Goal: Task Accomplishment & Management: Use online tool/utility

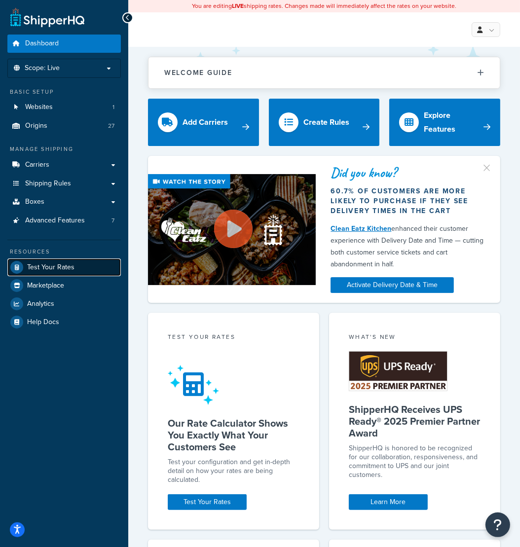
click at [54, 264] on span "Test Your Rates" at bounding box center [50, 268] width 47 height 8
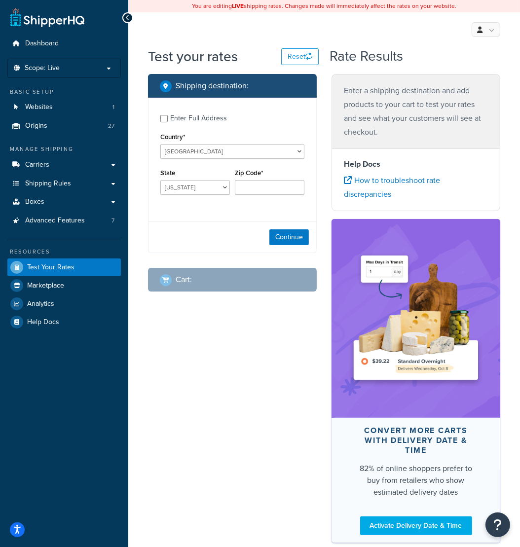
click at [182, 120] on div "Enter Full Address" at bounding box center [198, 119] width 57 height 14
click at [168, 120] on input "Enter Full Address" at bounding box center [163, 118] width 7 height 7
checkbox input "true"
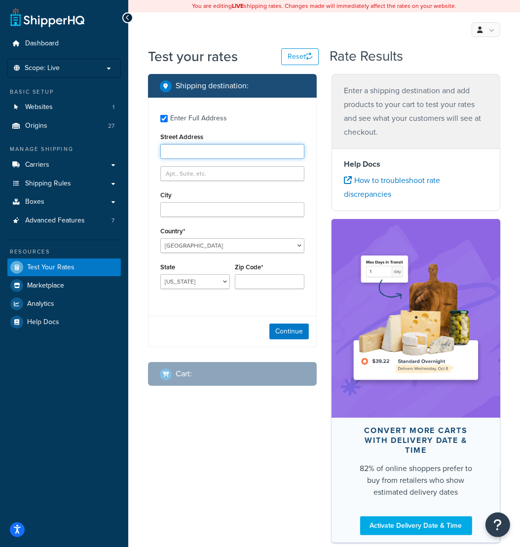
click at [188, 148] on input "Street Address" at bounding box center [232, 151] width 144 height 15
paste input "[STREET_ADDRESS][PERSON_NAME]"
type input "[STREET_ADDRESS][PERSON_NAME]"
click at [257, 283] on input "Zip Code*" at bounding box center [270, 281] width 70 height 15
paste input "92708"
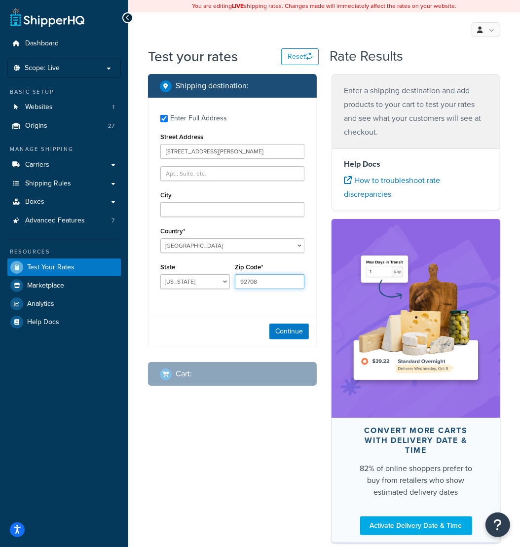
type input "92708"
click at [160, 274] on select "[US_STATE] [US_STATE] [US_STATE] [US_STATE] [US_STATE] Armed Forces Americas Ar…" at bounding box center [195, 281] width 70 height 15
select select "CA"
click option "[US_STATE]" at bounding box center [0, 0] width 0 height 0
click at [210, 212] on input "City" at bounding box center [232, 209] width 144 height 15
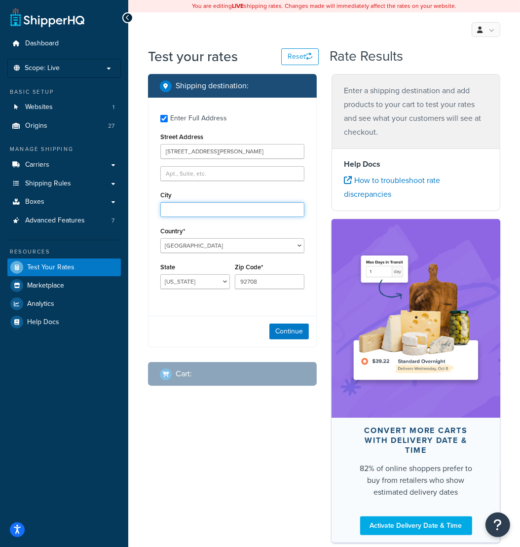
paste input "[GEOGRAPHIC_DATA]"
type input "[GEOGRAPHIC_DATA]"
click at [290, 333] on button "Continue" at bounding box center [289, 332] width 39 height 16
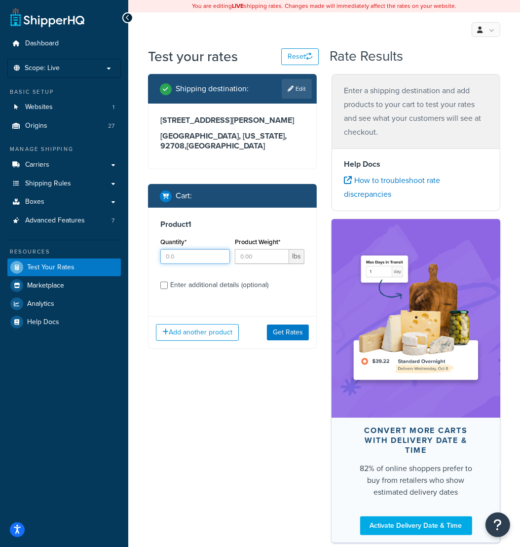
click at [173, 259] on input "Quantity*" at bounding box center [195, 256] width 70 height 15
type input "100"
click at [255, 255] on input "Product Weight*" at bounding box center [262, 256] width 54 height 15
type input "2"
click at [266, 424] on div "Shipping destination : Edit [STREET_ADDRESS][PERSON_NAME][US_STATE] Cart : Prod…" at bounding box center [324, 313] width 367 height 479
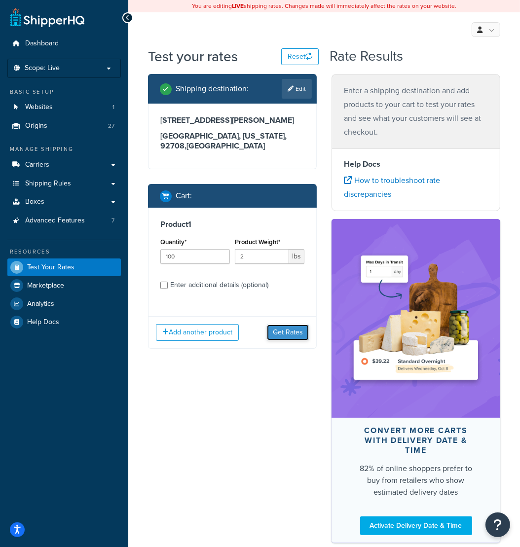
click at [290, 333] on button "Get Rates" at bounding box center [288, 333] width 42 height 16
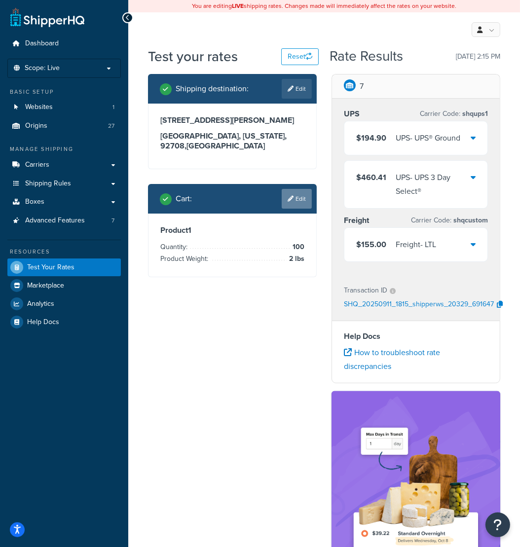
click at [292, 202] on link "Edit" at bounding box center [297, 199] width 30 height 20
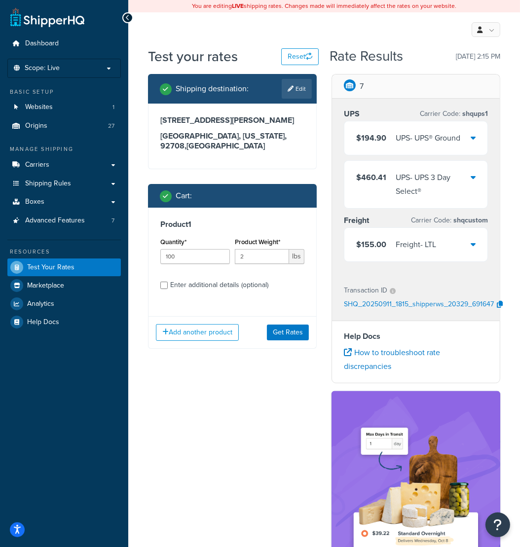
click at [210, 286] on div "Enter additional details (optional)" at bounding box center [219, 285] width 98 height 14
click at [168, 286] on input "Enter additional details (optional)" at bounding box center [163, 285] width 7 height 7
checkbox input "true"
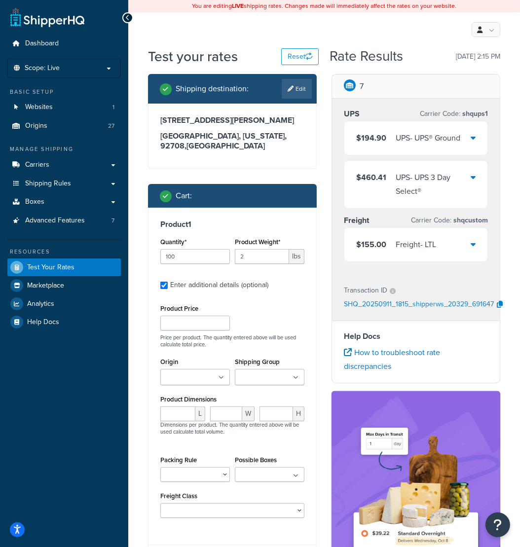
click at [202, 378] on input "Origin" at bounding box center [206, 378] width 87 height 11
type input "41"
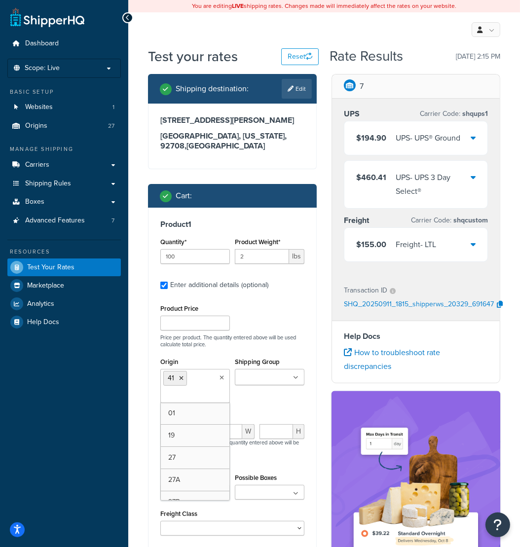
click at [265, 399] on div "Origin 41 01 19 27 27A 27B 27C 27D 27E 27F 28 28A 28B 28C 28D 28E 28F 28G 28H 2…" at bounding box center [232, 382] width 149 height 55
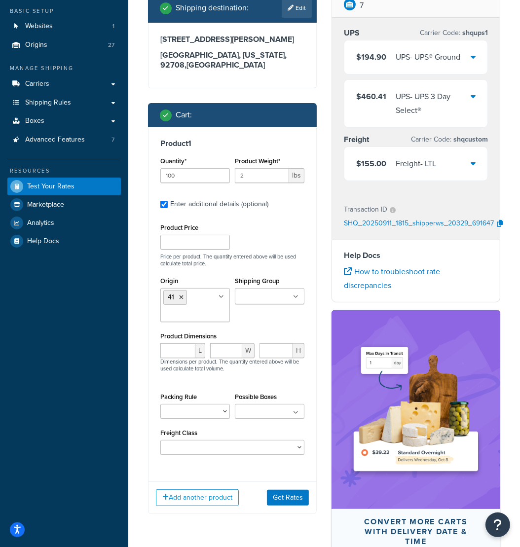
scroll to position [104, 0]
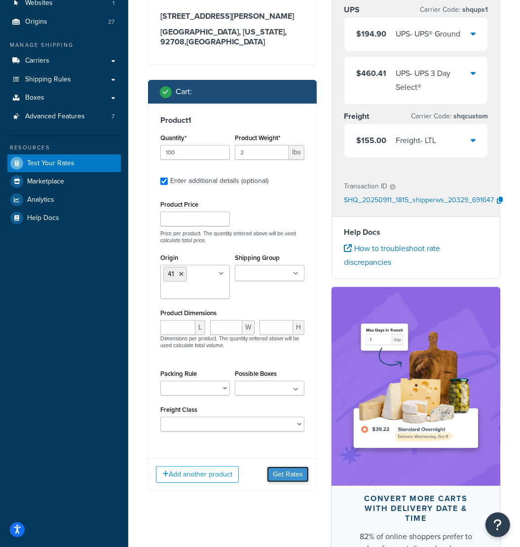
click at [279, 474] on button "Get Rates" at bounding box center [288, 475] width 42 height 16
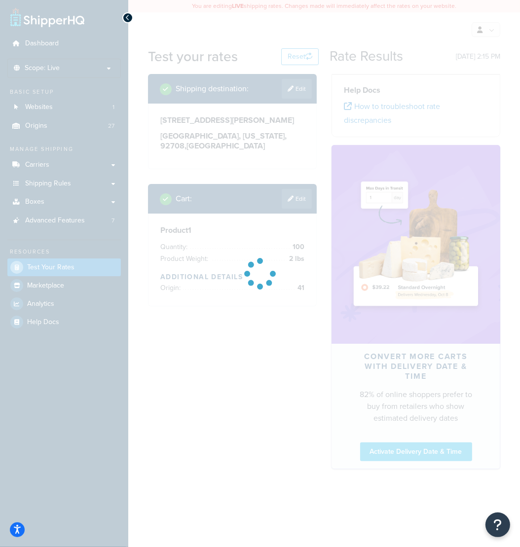
scroll to position [0, 0]
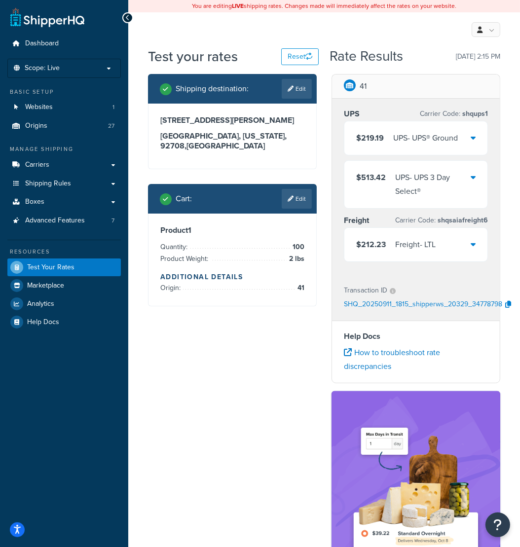
click at [127, 16] on icon at bounding box center [128, 17] width 4 height 7
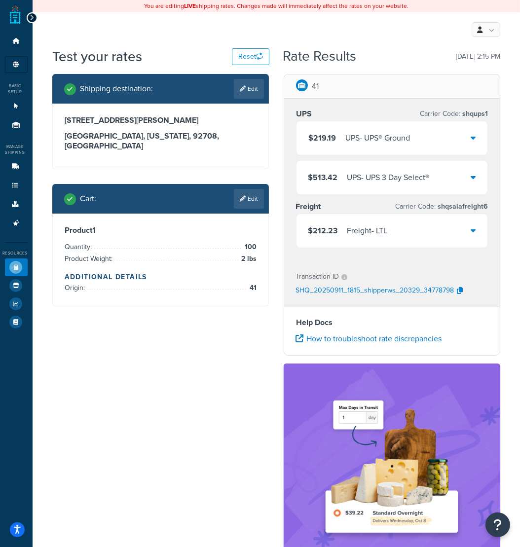
click at [471, 227] on icon at bounding box center [473, 231] width 5 height 8
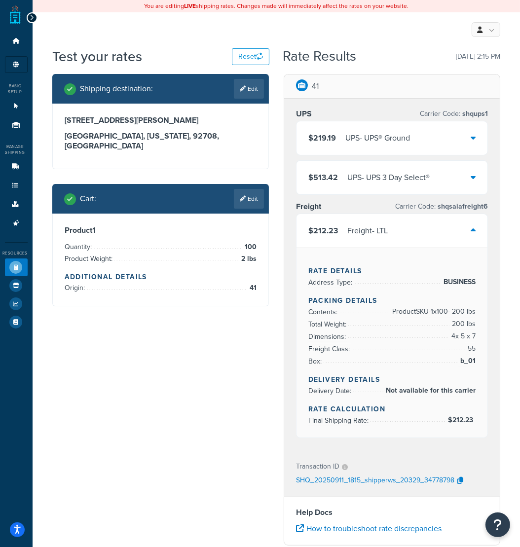
click at [241, 189] on link "Edit" at bounding box center [249, 199] width 30 height 20
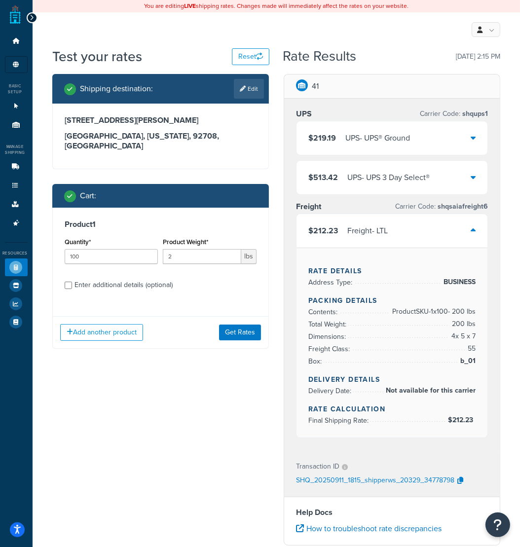
click at [473, 233] on icon at bounding box center [473, 231] width 5 height 8
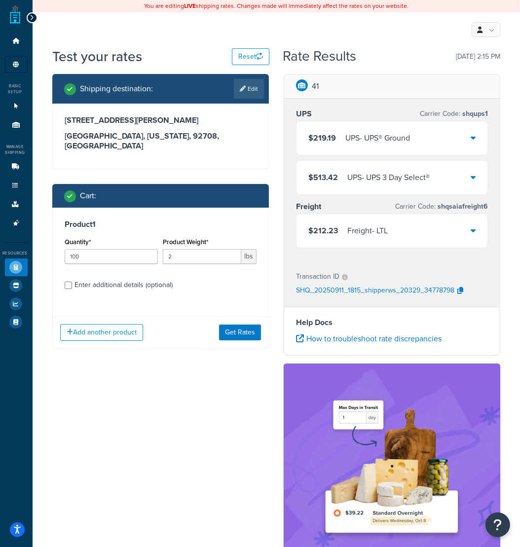
click at [114, 278] on div "Enter additional details (optional)" at bounding box center [124, 285] width 98 height 14
click at [72, 282] on input "Enter additional details (optional)" at bounding box center [68, 285] width 7 height 7
checkbox input "true"
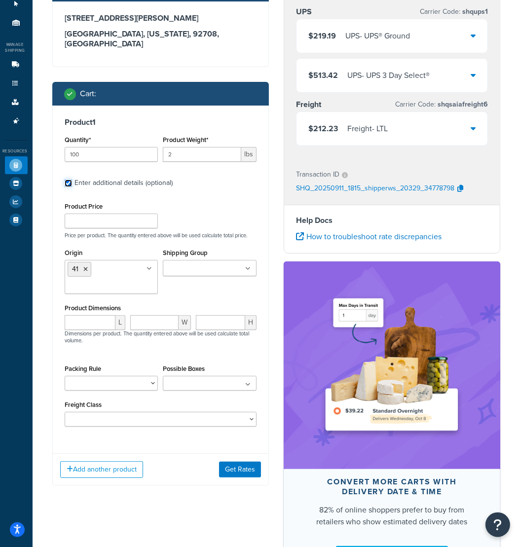
scroll to position [168, 0]
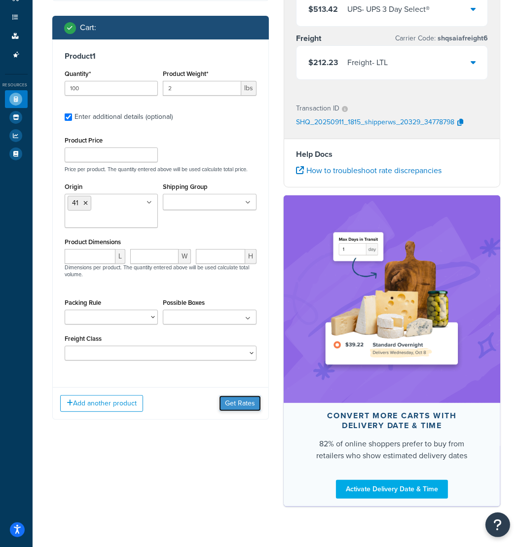
click at [254, 401] on button "Get Rates" at bounding box center [240, 404] width 42 height 16
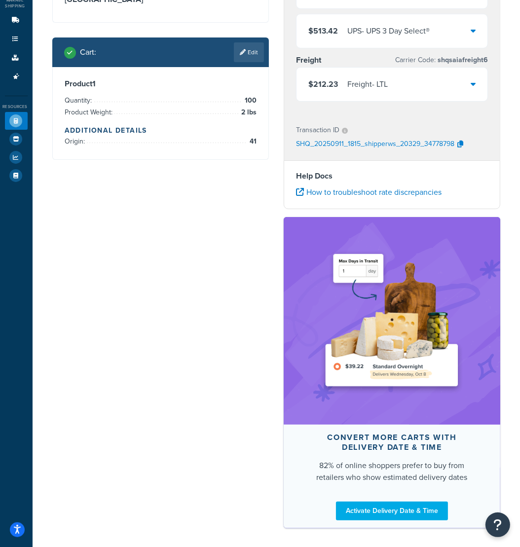
scroll to position [72, 0]
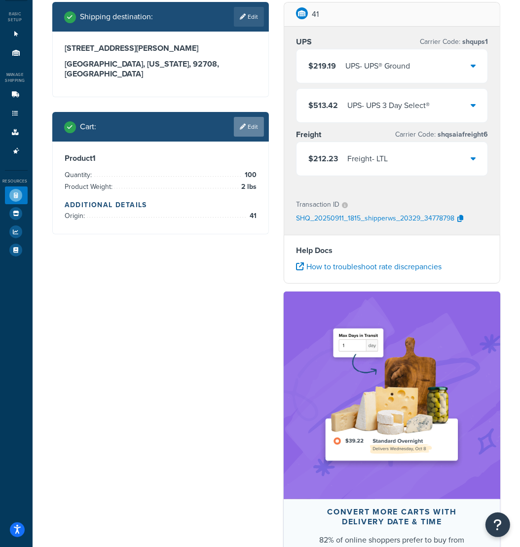
click at [254, 117] on link "Edit" at bounding box center [249, 127] width 30 height 20
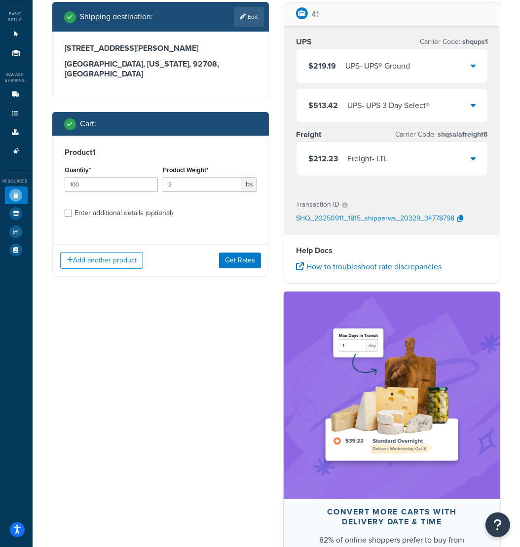
click at [125, 206] on div "Enter additional details (optional)" at bounding box center [124, 213] width 98 height 14
click at [72, 210] on input "Enter additional details (optional)" at bounding box center [68, 213] width 7 height 7
checkbox input "true"
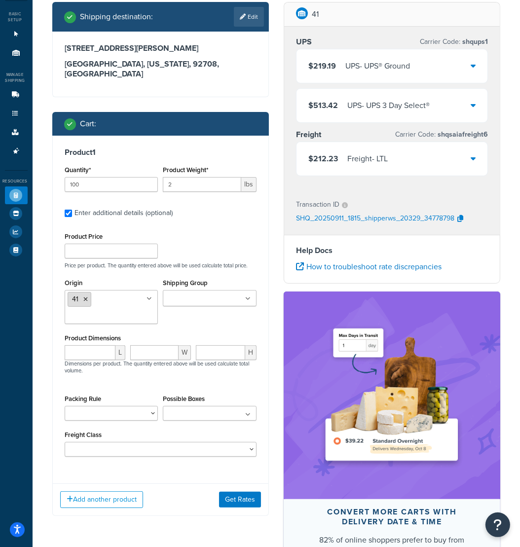
click at [84, 297] on icon at bounding box center [85, 300] width 4 height 6
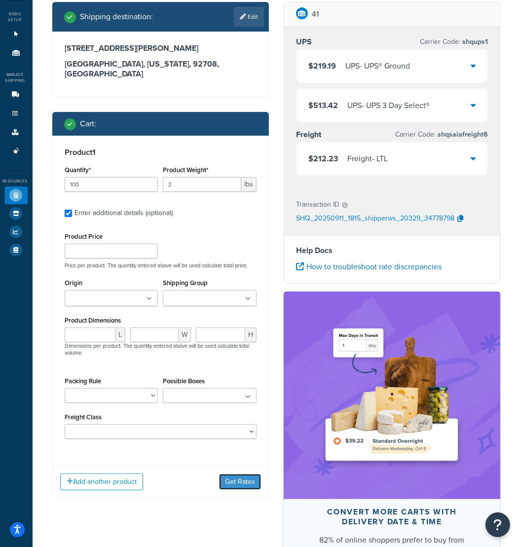
click at [244, 466] on div "Add another product Get Rates" at bounding box center [161, 482] width 216 height 32
click at [234, 474] on button "Get Rates" at bounding box center [240, 482] width 42 height 16
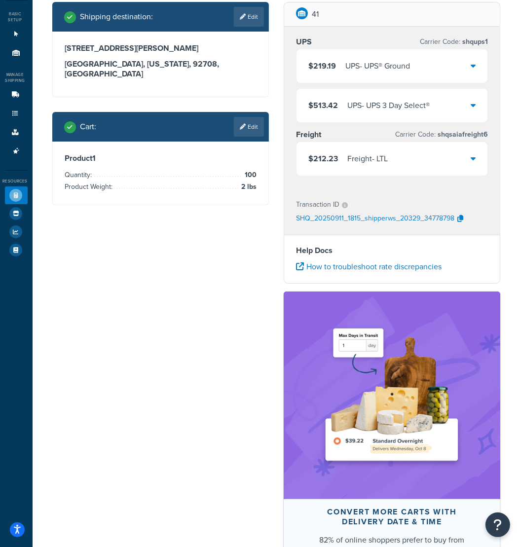
scroll to position [0, 0]
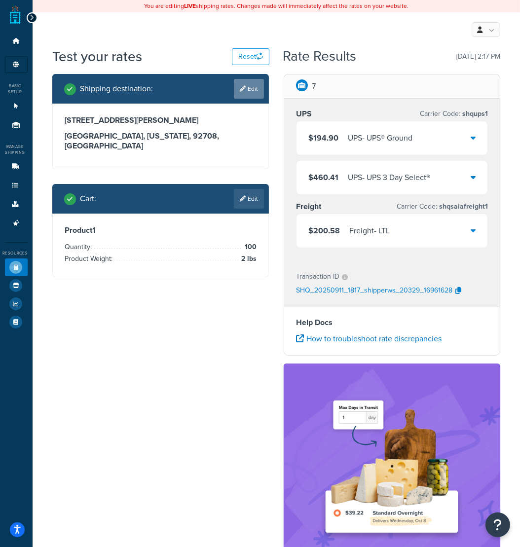
click at [246, 89] on link "Edit" at bounding box center [249, 89] width 30 height 20
select select "CA"
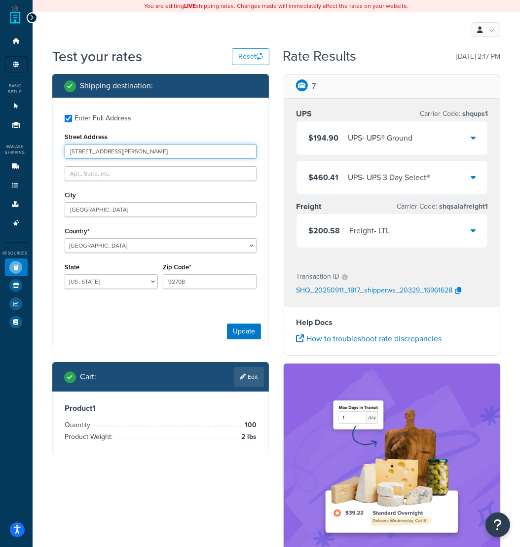
click at [120, 151] on input "[STREET_ADDRESS][PERSON_NAME]" at bounding box center [161, 151] width 192 height 15
paste input "[STREET_ADDRESS]"
type input "[STREET_ADDRESS]"
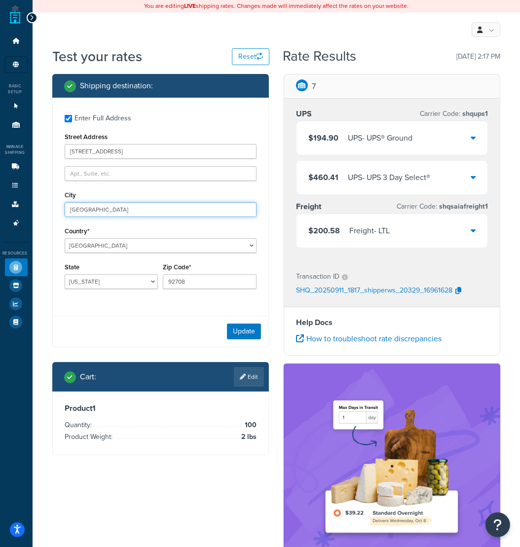
click at [96, 213] on input "[GEOGRAPHIC_DATA]" at bounding box center [161, 209] width 192 height 15
paste input "Auburndale"
type input "Auburndale"
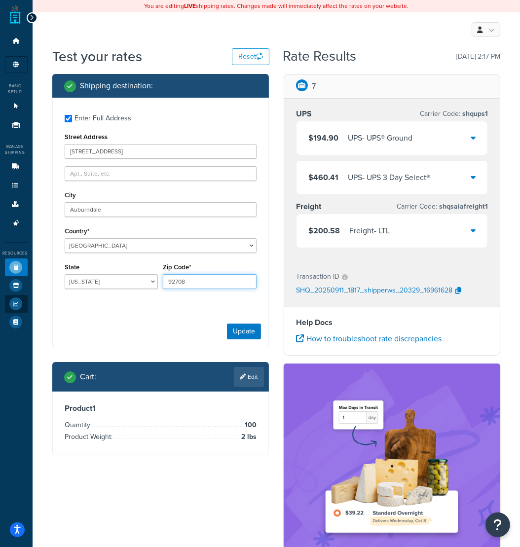
click at [186, 281] on input "92708" at bounding box center [210, 281] width 94 height 15
paste input "33823"
type input "33823"
click at [125, 273] on div "State [US_STATE] [US_STATE] [US_STATE] [US_STATE] [US_STATE] Armed Forces Ameri…" at bounding box center [112, 275] width 94 height 29
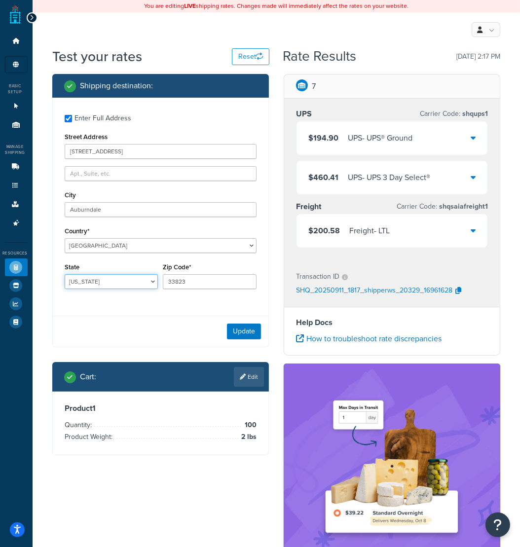
click at [65, 274] on select "[US_STATE] [US_STATE] [US_STATE] [US_STATE] [US_STATE] Armed Forces Americas Ar…" at bounding box center [112, 281] width 94 height 15
select select "FL"
click option "[US_STATE]" at bounding box center [0, 0] width 0 height 0
click at [237, 335] on button "Update" at bounding box center [244, 332] width 34 height 16
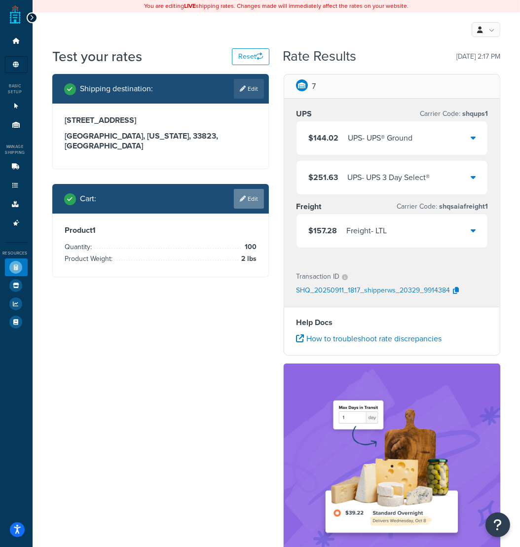
click at [245, 198] on link "Edit" at bounding box center [249, 199] width 30 height 20
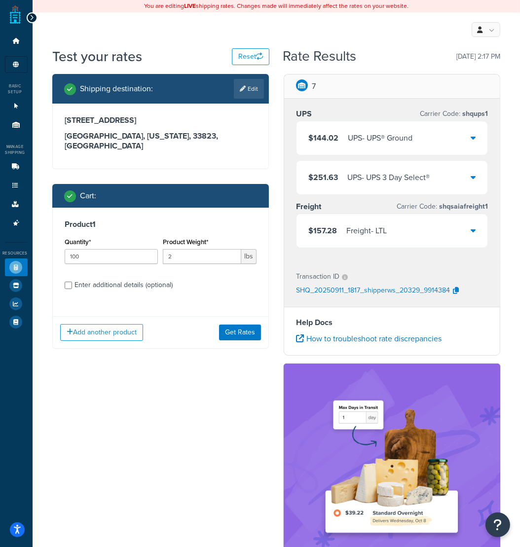
click at [112, 278] on div "Enter additional details (optional)" at bounding box center [124, 285] width 98 height 14
click at [72, 282] on input "Enter additional details (optional)" at bounding box center [68, 285] width 7 height 7
checkbox input "true"
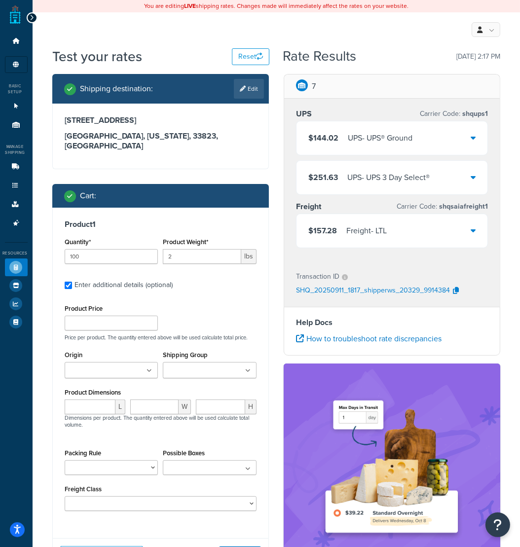
click at [109, 366] on input "Origin" at bounding box center [111, 371] width 87 height 11
type input "41"
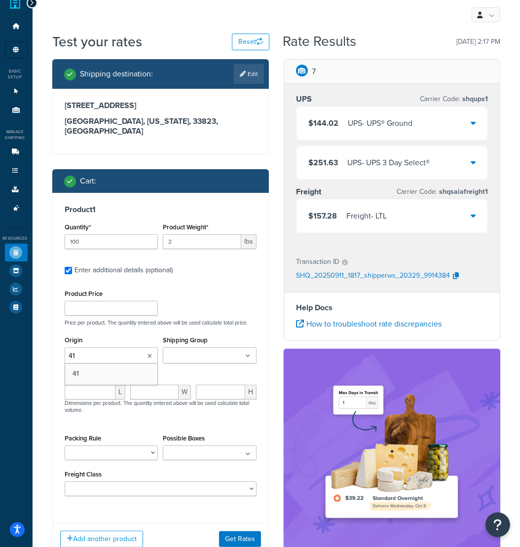
scroll to position [16, 0]
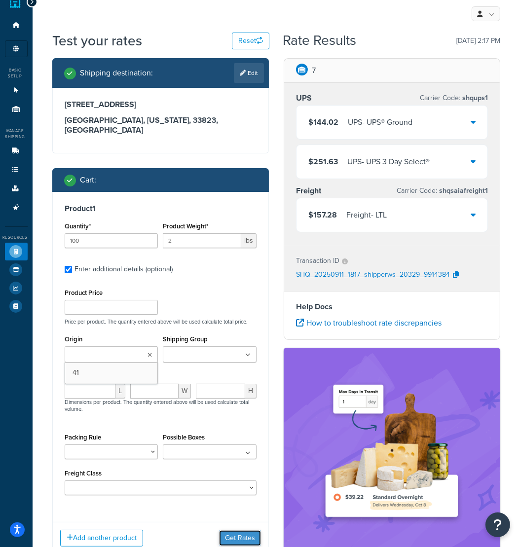
click at [230, 531] on button "Get Rates" at bounding box center [240, 539] width 42 height 16
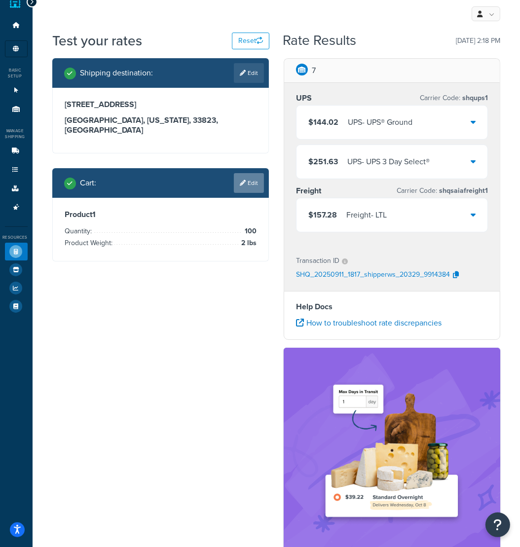
click at [244, 180] on icon at bounding box center [243, 183] width 6 height 6
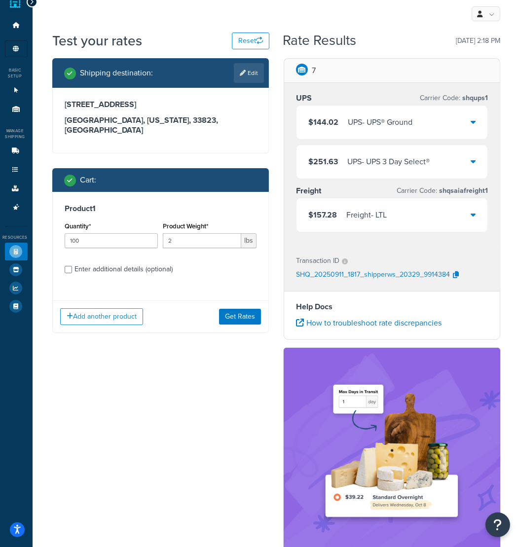
click at [105, 263] on div "Enter additional details (optional)" at bounding box center [124, 270] width 98 height 14
click at [72, 266] on input "Enter additional details (optional)" at bounding box center [68, 269] width 7 height 7
checkbox input "true"
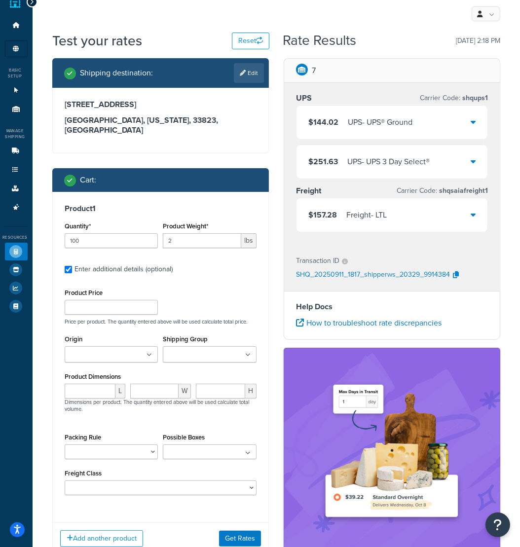
click at [112, 350] on input "Origin" at bounding box center [111, 355] width 87 height 11
type input "41"
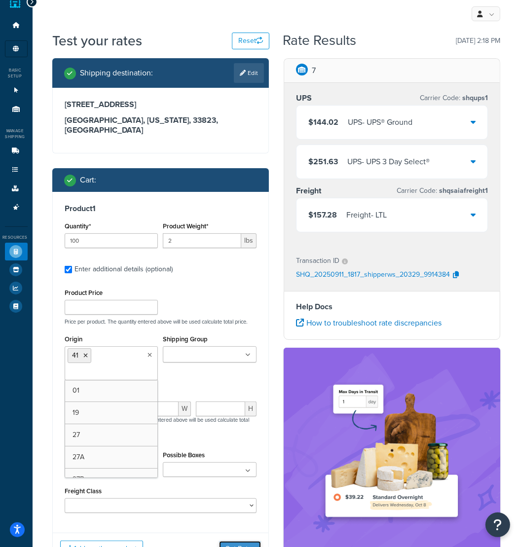
click at [235, 542] on button "Get Rates" at bounding box center [240, 550] width 42 height 16
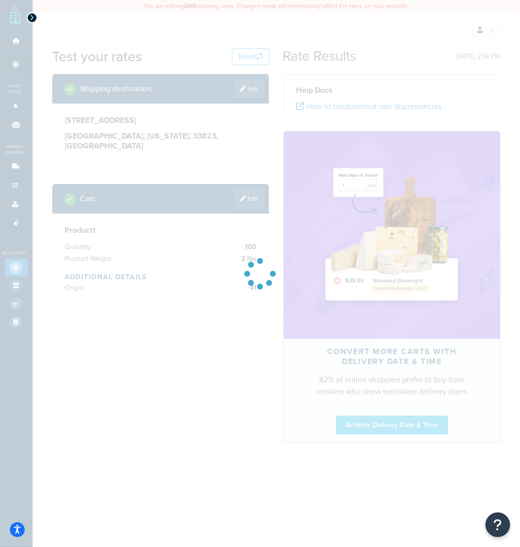
scroll to position [0, 0]
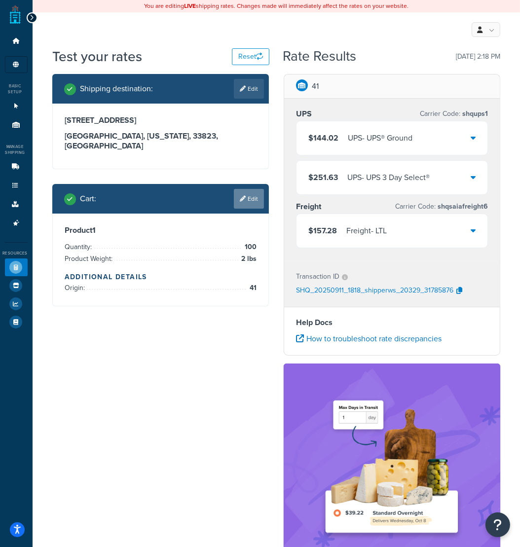
click at [254, 189] on link "Edit" at bounding box center [249, 199] width 30 height 20
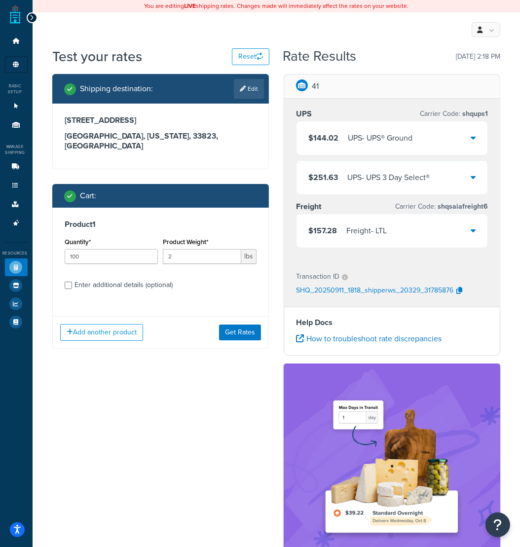
click at [156, 280] on div "Enter additional details (optional)" at bounding box center [124, 285] width 98 height 14
click at [143, 278] on div "Enter additional details (optional)" at bounding box center [124, 285] width 98 height 14
click at [72, 282] on input "Enter additional details (optional)" at bounding box center [68, 285] width 7 height 7
checkbox input "true"
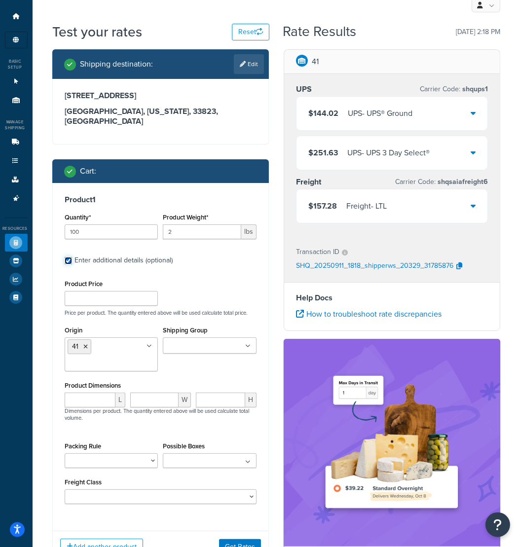
scroll to position [32, 0]
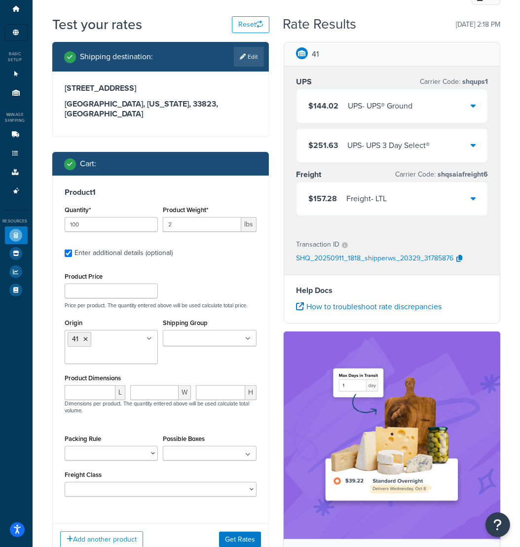
click at [141, 470] on div "Freight Class 50 55 60 65 70 77.5 85 92.5 100 110 125 150 175 200 250 300 400 5…" at bounding box center [161, 483] width 192 height 29
click at [65, 482] on select "50 55 60 65 70 77.5 85 92.5 100 110 125 150 175 200 250 300 400 500" at bounding box center [161, 489] width 192 height 15
select select "85"
click option "85" at bounding box center [0, 0] width 0 height 0
click at [235, 532] on button "Get Rates" at bounding box center [240, 540] width 42 height 16
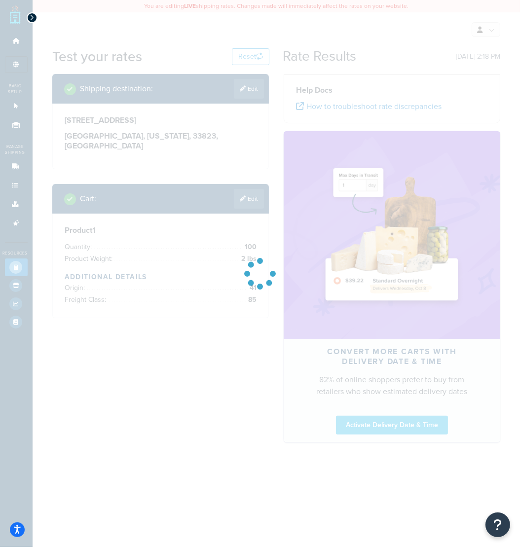
scroll to position [0, 0]
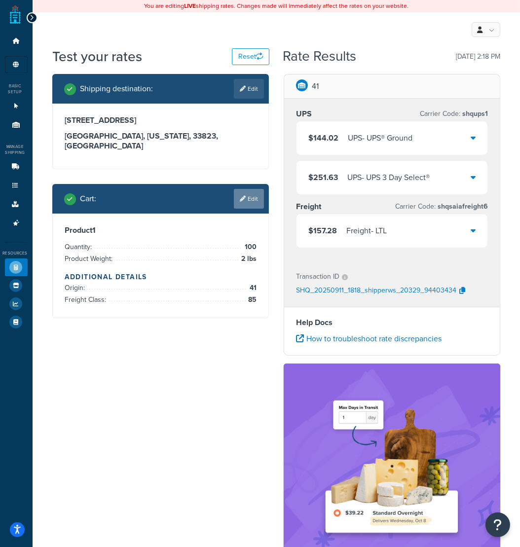
click at [260, 193] on link "Edit" at bounding box center [249, 199] width 30 height 20
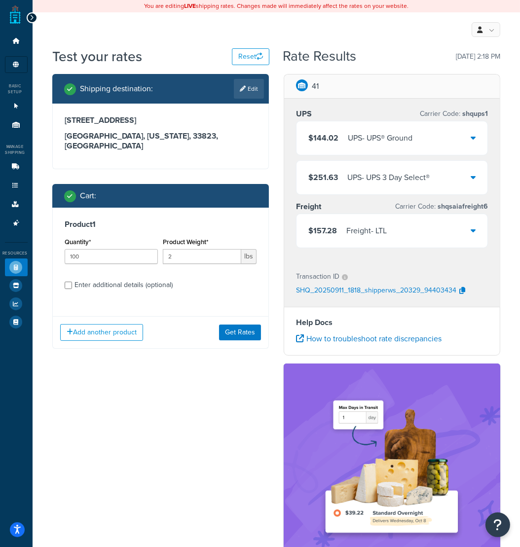
click at [160, 278] on div "Enter additional details (optional)" at bounding box center [124, 285] width 98 height 14
click at [72, 282] on input "Enter additional details (optional)" at bounding box center [68, 285] width 7 height 7
checkbox input "true"
select select "85"
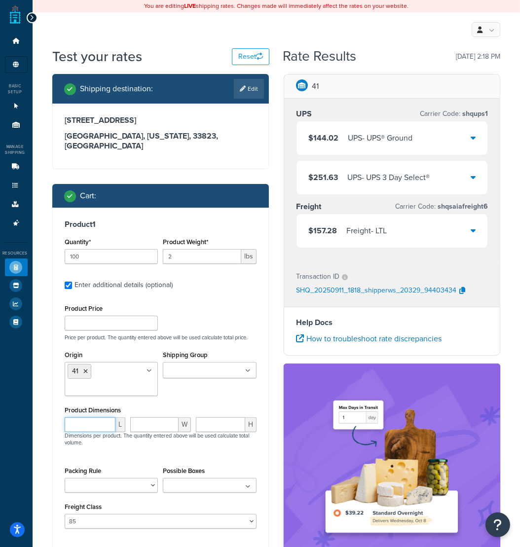
click at [84, 418] on input "number" at bounding box center [90, 425] width 51 height 15
type input "25"
click at [156, 418] on input "number" at bounding box center [154, 425] width 48 height 15
type input "13"
click at [209, 420] on input "number" at bounding box center [220, 425] width 49 height 15
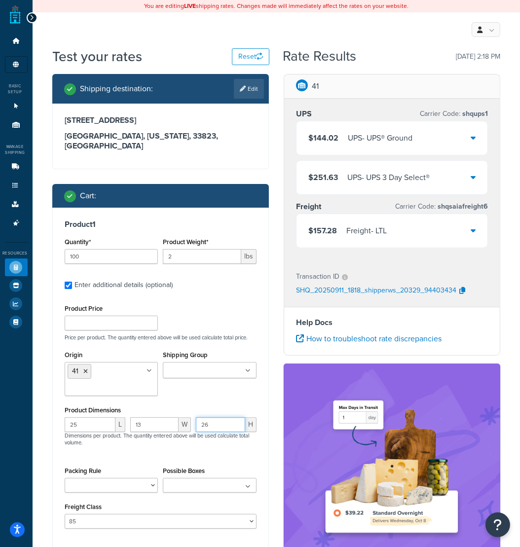
type input "26"
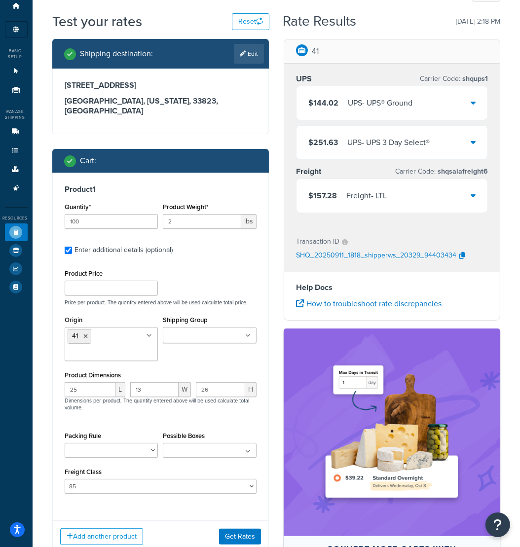
scroll to position [64, 0]
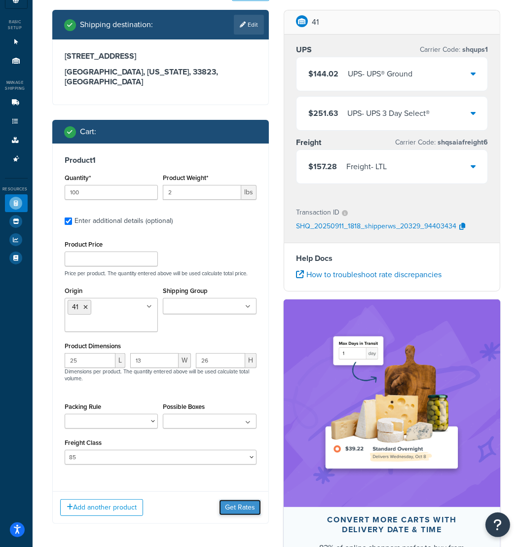
click at [242, 500] on button "Get Rates" at bounding box center [240, 508] width 42 height 16
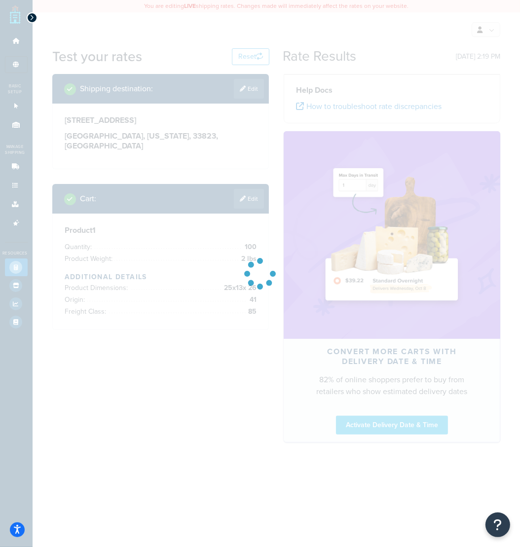
scroll to position [0, 0]
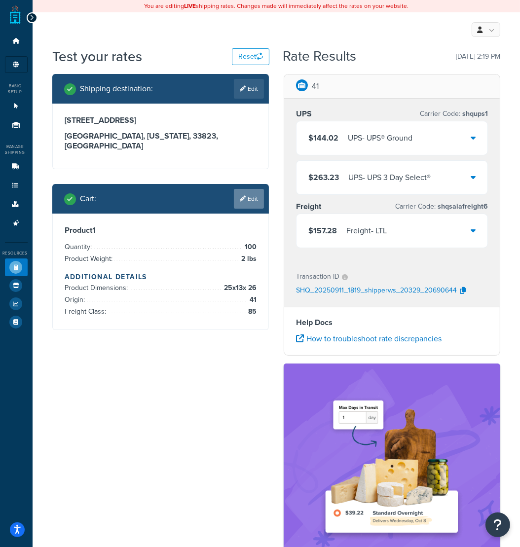
click at [250, 189] on link "Edit" at bounding box center [249, 199] width 30 height 20
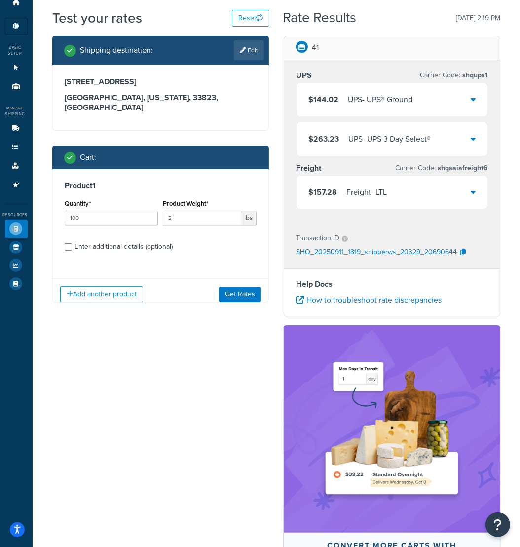
scroll to position [72, 0]
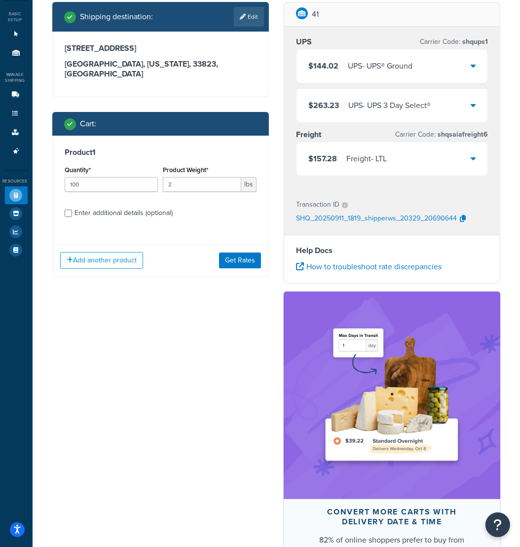
click at [151, 206] on div "Enter additional details (optional)" at bounding box center [124, 213] width 98 height 14
click at [72, 210] on input "Enter additional details (optional)" at bounding box center [68, 213] width 7 height 7
checkbox input "true"
select select "85"
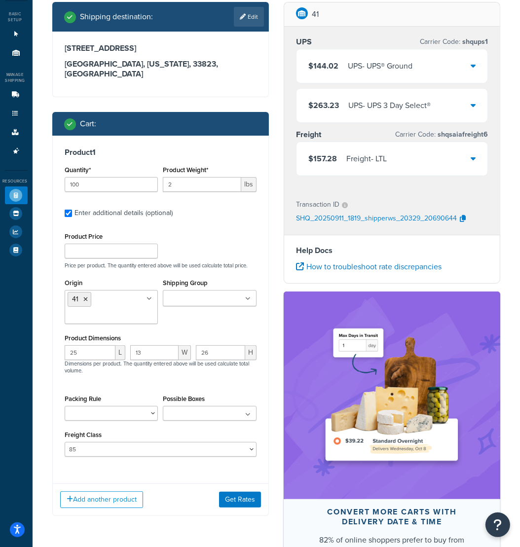
click at [187, 294] on input "Shipping Group" at bounding box center [209, 299] width 87 height 11
click at [119, 395] on div "Packing Rule no_pack" at bounding box center [112, 406] width 94 height 29
select select "51523"
click option "no_pack" at bounding box center [0, 0] width 0 height 0
click at [237, 493] on button "Get Rates" at bounding box center [240, 500] width 42 height 16
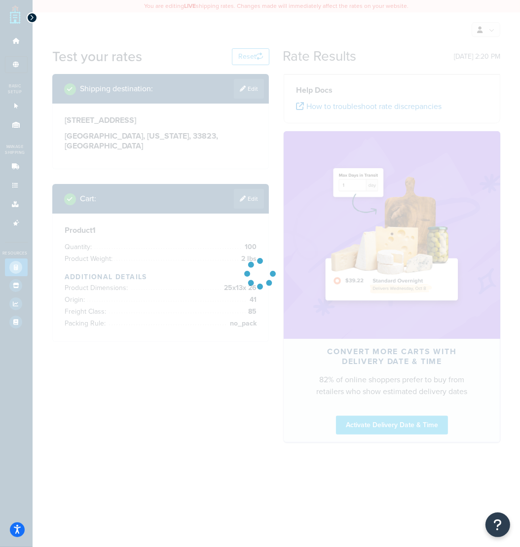
scroll to position [0, 0]
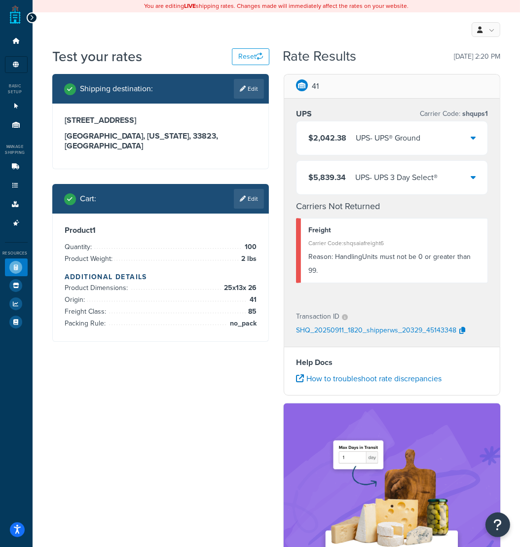
drag, startPoint x: 168, startPoint y: 414, endPoint x: 202, endPoint y: 351, distance: 72.0
click at [168, 414] on div "Shipping destination : Edit [STREET_ADDRESS][US_STATE] Cart : Edit Product 1 Qu…" at bounding box center [276, 399] width 463 height 651
click at [185, 381] on div "Shipping destination : Edit [STREET_ADDRESS][US_STATE] Cart : Edit Product 1 Qu…" at bounding box center [276, 399] width 463 height 651
click at [362, 256] on div "Reason: HandlingUnits must not be 0 or greater than 99." at bounding box center [395, 264] width 172 height 28
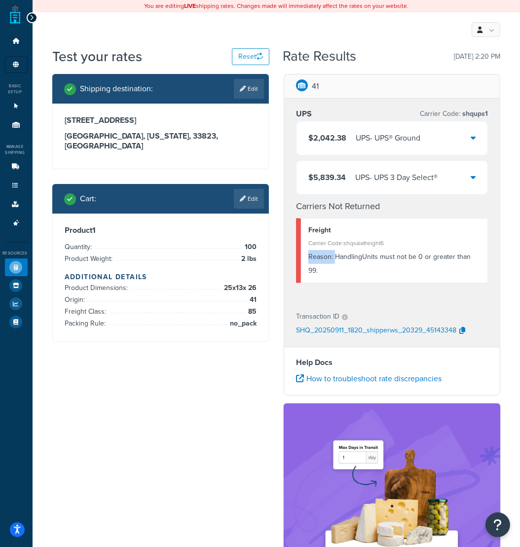
copy div "Reason:"
click at [374, 261] on div "Reason: HandlingUnits must not be 0 or greater than 99." at bounding box center [395, 264] width 172 height 28
click at [171, 394] on div "Shipping destination : Edit [STREET_ADDRESS][US_STATE] Cart : Edit Product 1 Qu…" at bounding box center [276, 399] width 463 height 651
click at [256, 189] on link "Edit" at bounding box center [249, 199] width 30 height 20
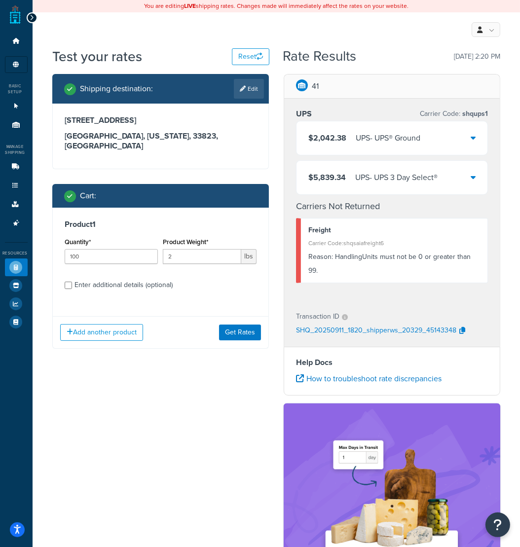
click at [125, 278] on div "Enter additional details (optional)" at bounding box center [124, 285] width 98 height 14
click at [72, 282] on input "Enter additional details (optional)" at bounding box center [68, 285] width 7 height 7
checkbox input "true"
select select "51523"
select select "85"
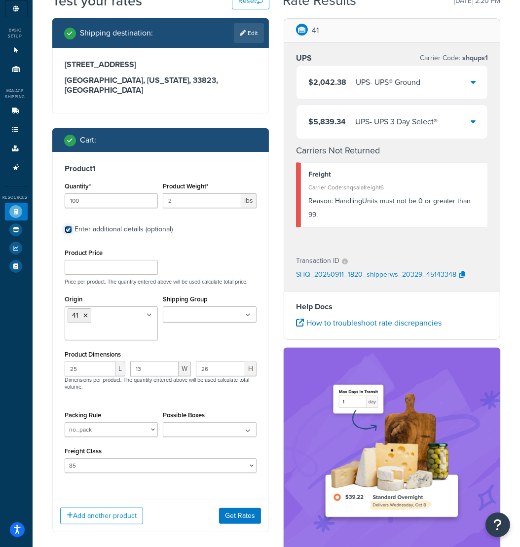
scroll to position [56, 0]
select select
click option at bounding box center [0, 0] width 0 height 0
click at [243, 508] on button "Get Rates" at bounding box center [240, 516] width 42 height 16
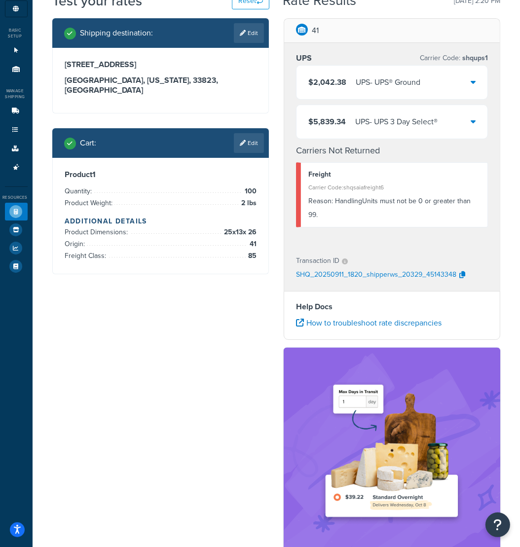
scroll to position [0, 0]
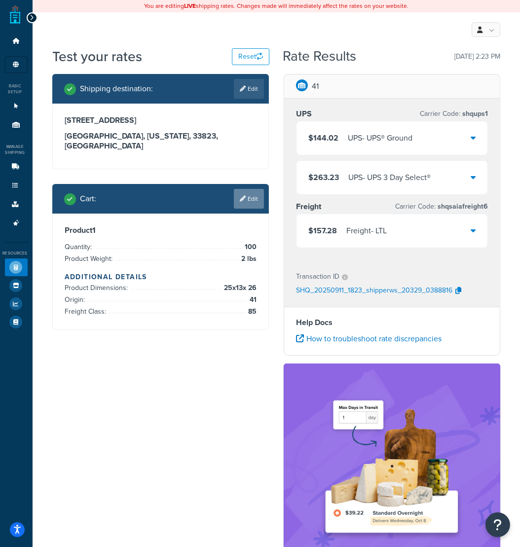
click at [257, 189] on link "Edit" at bounding box center [249, 199] width 30 height 20
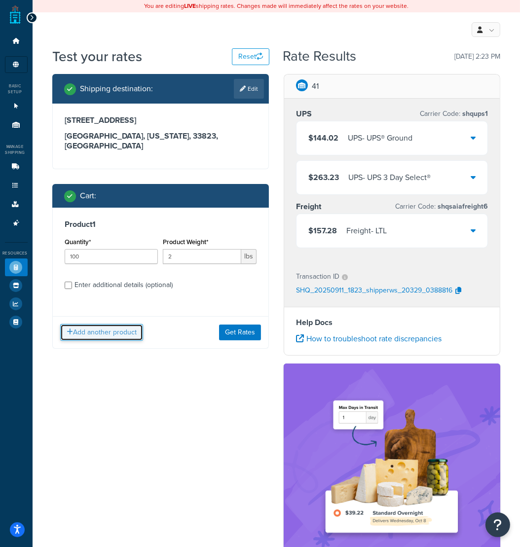
click at [115, 324] on button "Add another product" at bounding box center [101, 332] width 83 height 17
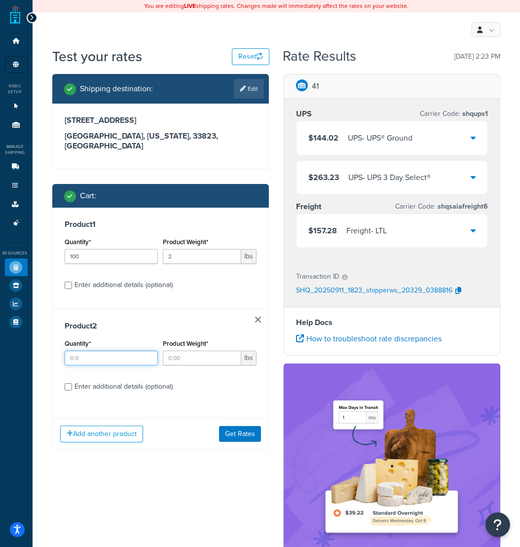
click at [121, 351] on input "Quantity*" at bounding box center [112, 358] width 94 height 15
click at [255, 317] on link at bounding box center [258, 320] width 6 height 6
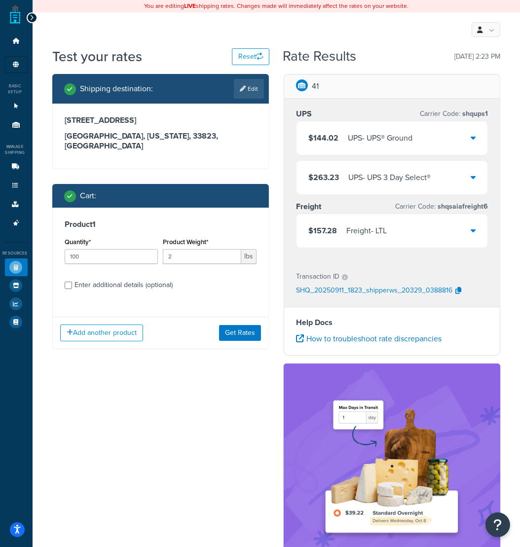
click at [119, 278] on div "Enter additional details (optional)" at bounding box center [124, 285] width 98 height 14
click at [72, 282] on input "Enter additional details (optional)" at bounding box center [68, 285] width 7 height 7
checkbox input "true"
select select "85"
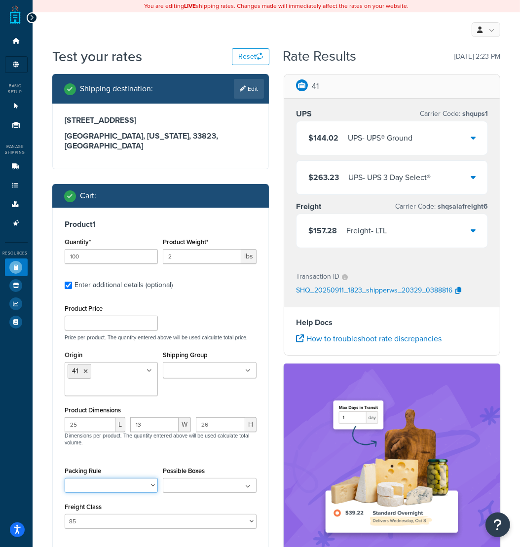
select select "51523"
click option "no_pack" at bounding box center [0, 0] width 0 height 0
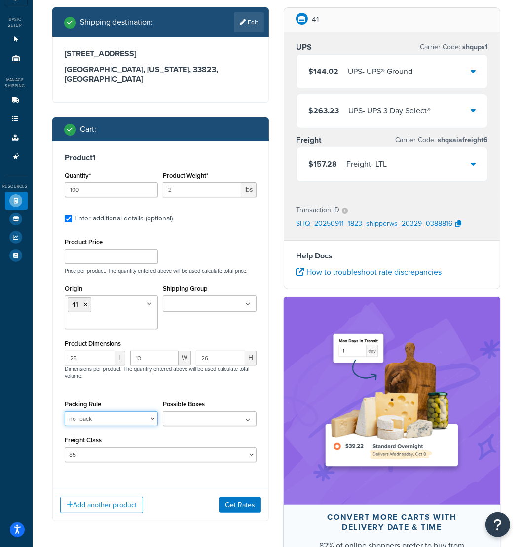
scroll to position [72, 0]
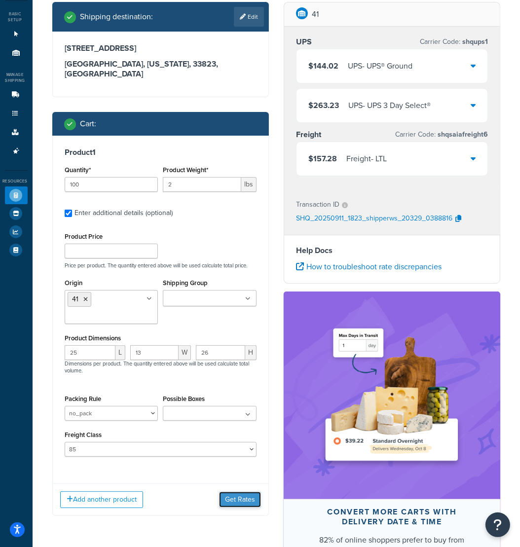
click at [239, 492] on button "Get Rates" at bounding box center [240, 500] width 42 height 16
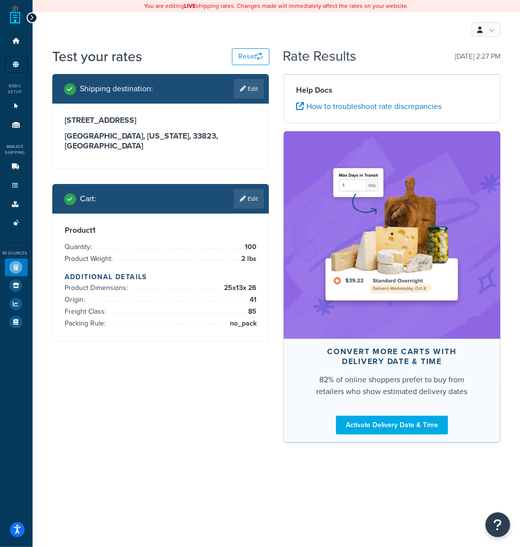
scroll to position [0, 0]
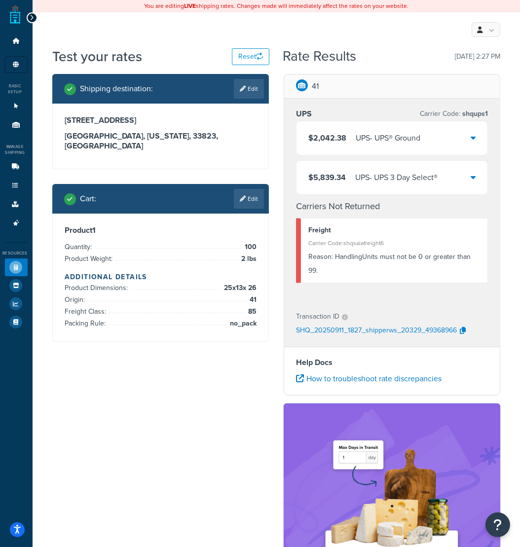
click at [246, 189] on link "Edit" at bounding box center [249, 199] width 30 height 20
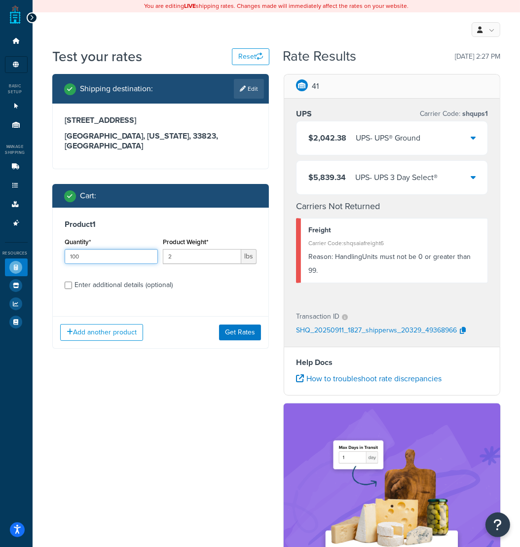
click at [99, 249] on input "100" at bounding box center [112, 256] width 94 height 15
type input "99"
click at [242, 325] on button "Get Rates" at bounding box center [240, 333] width 42 height 16
